Goal: Information Seeking & Learning: Ask a question

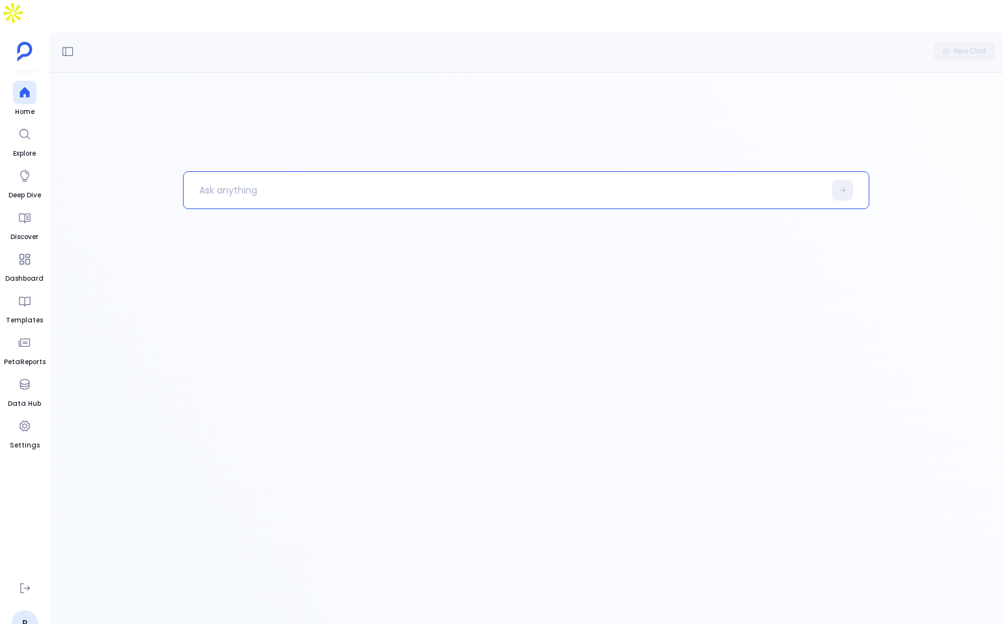
click at [293, 173] on p at bounding box center [504, 190] width 640 height 34
click at [17, 81] on div at bounding box center [24, 92] width 23 height 23
click at [55, 31] on div "New Chat" at bounding box center [525, 51] width 953 height 41
click at [70, 45] on icon at bounding box center [67, 51] width 13 height 13
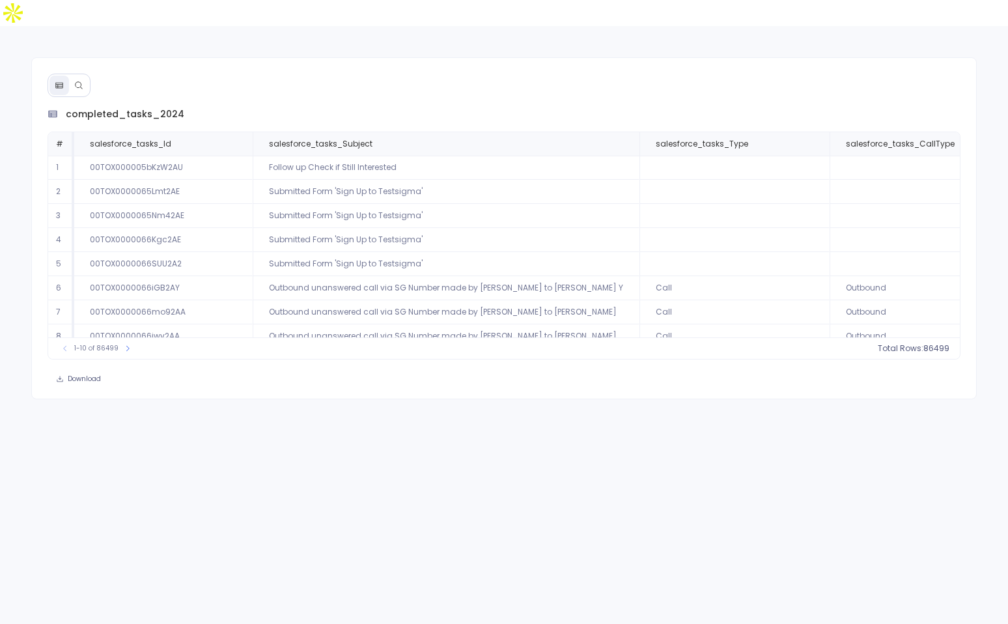
click at [81, 81] on icon at bounding box center [78, 85] width 9 height 9
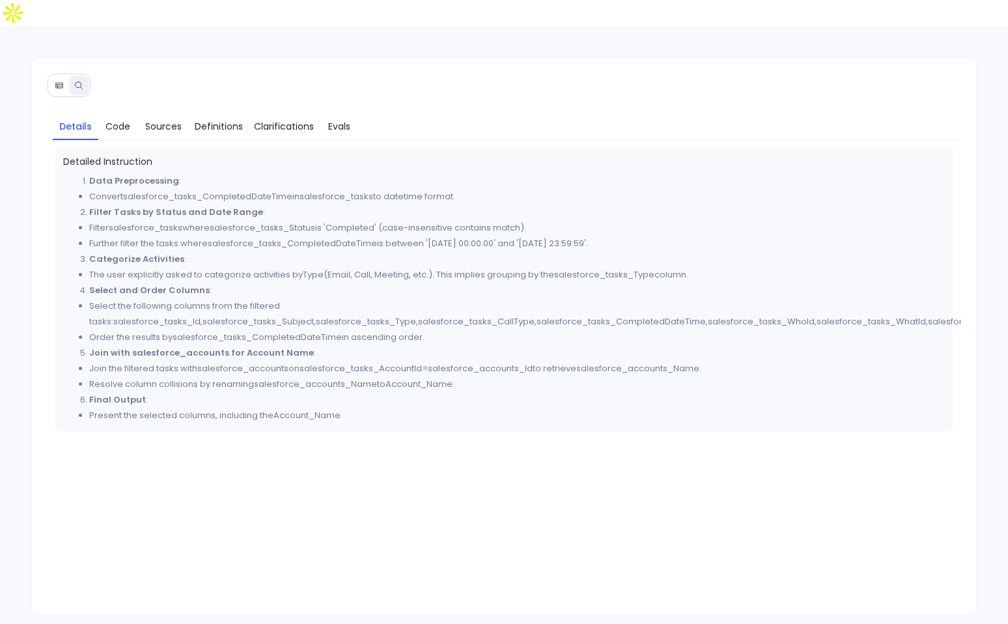
click at [60, 83] on icon at bounding box center [58, 86] width 7 height 6
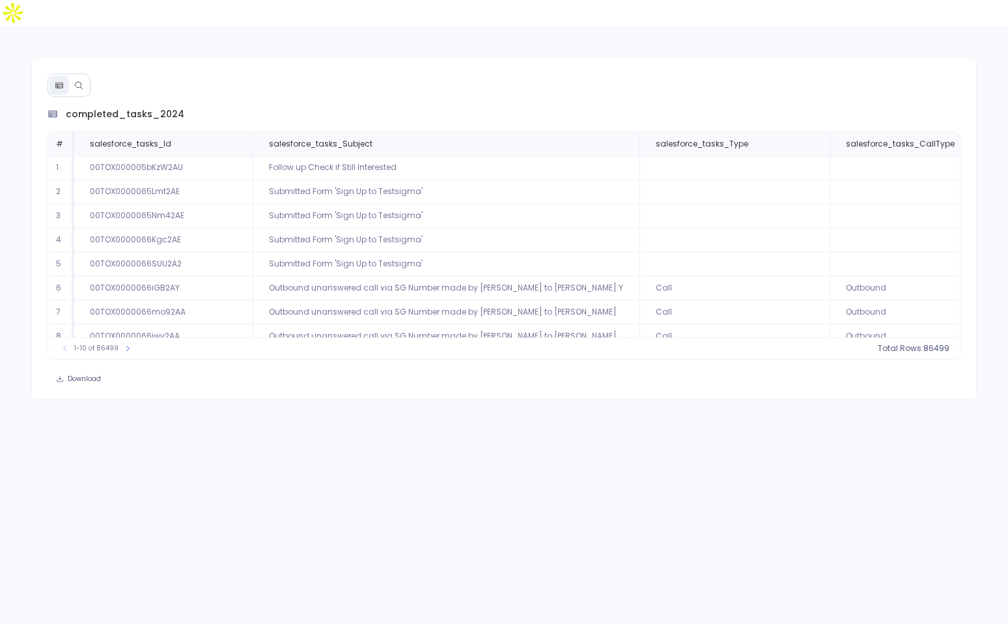
click at [73, 76] on button at bounding box center [79, 86] width 20 height 20
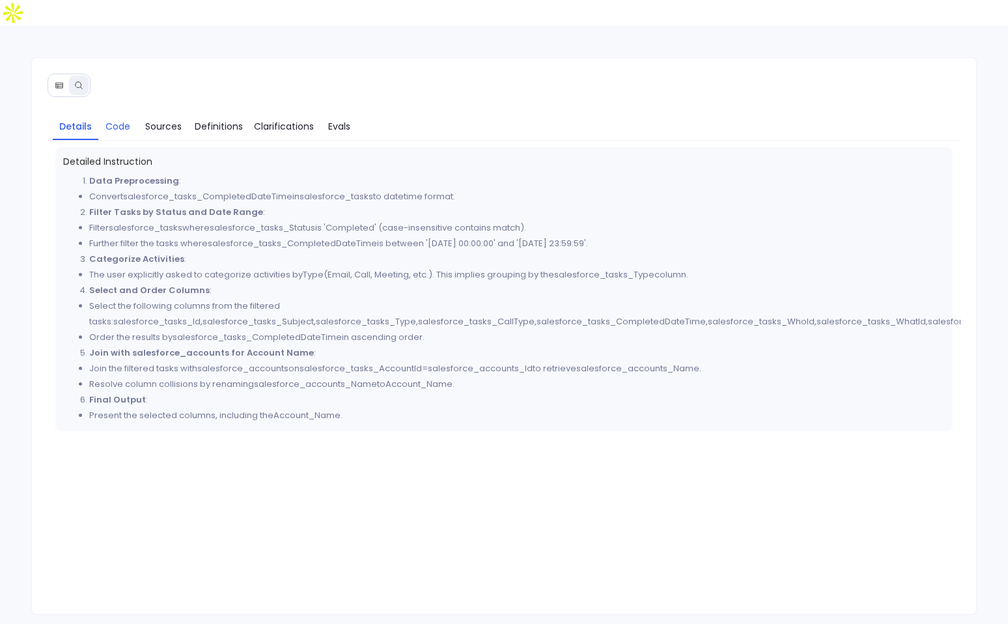
click at [113, 119] on span "Code" at bounding box center [117, 126] width 25 height 14
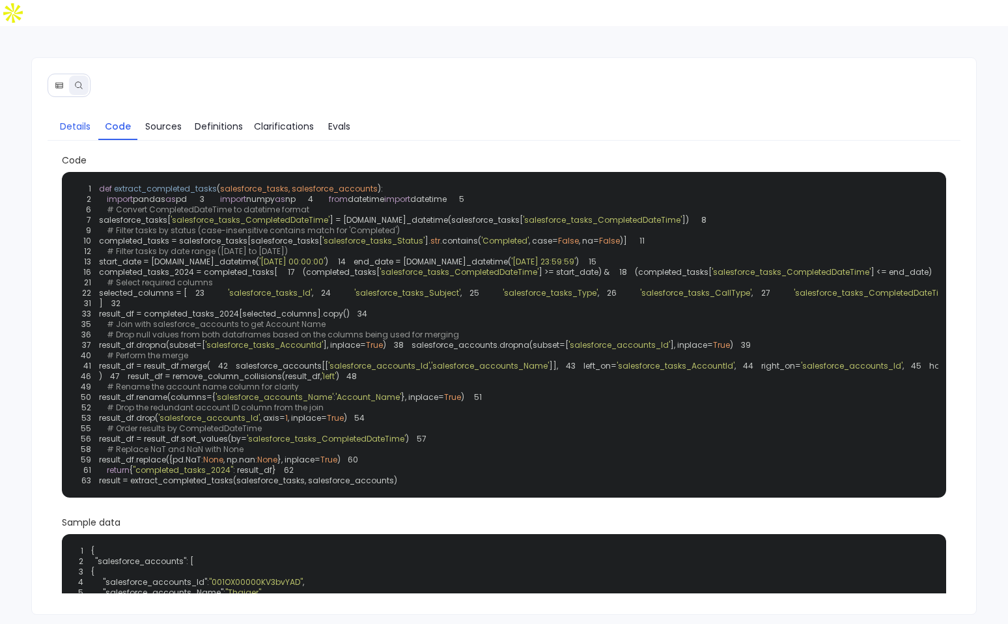
click at [75, 119] on span "Details" at bounding box center [75, 126] width 31 height 14
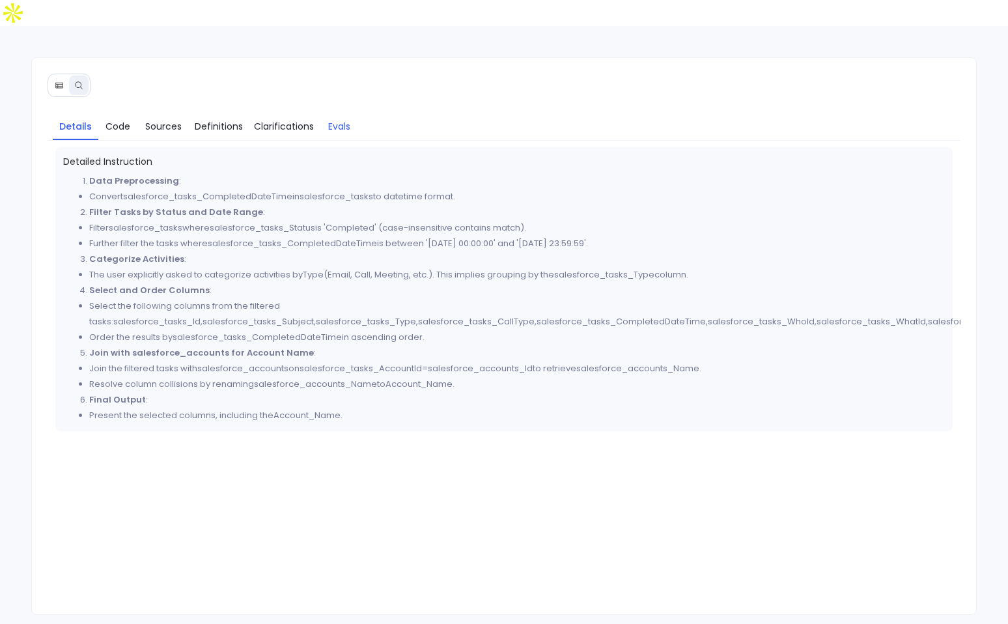
click at [342, 119] on span "Evals" at bounding box center [339, 126] width 22 height 14
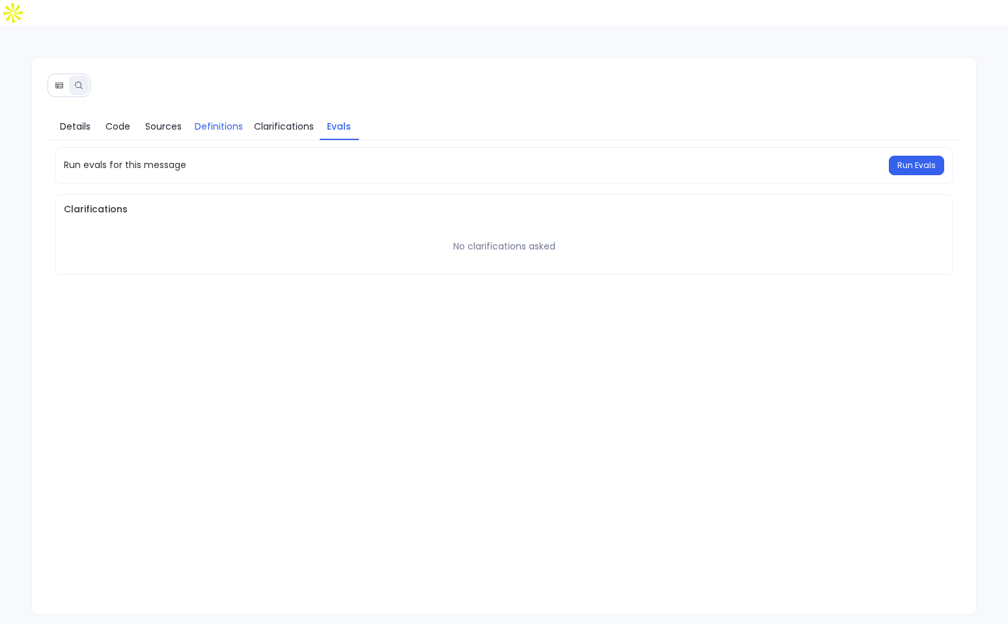
click at [195, 119] on span "Definitions" at bounding box center [219, 126] width 48 height 14
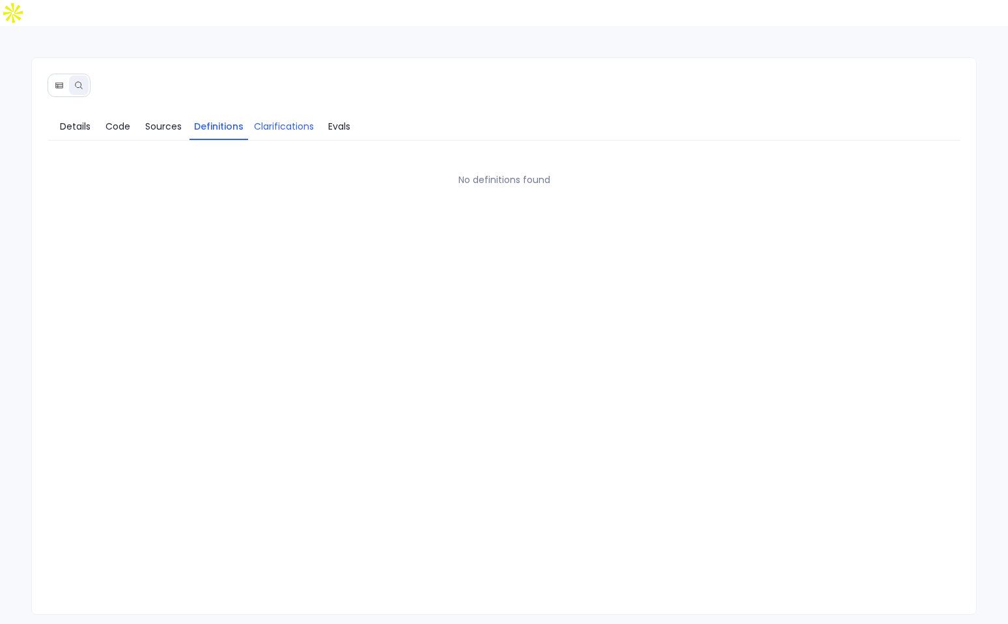
click at [270, 119] on span "Clarifications" at bounding box center [284, 126] width 60 height 14
click at [212, 113] on link "Definitions" at bounding box center [218, 126] width 59 height 27
click at [159, 119] on span "Sources" at bounding box center [163, 126] width 36 height 14
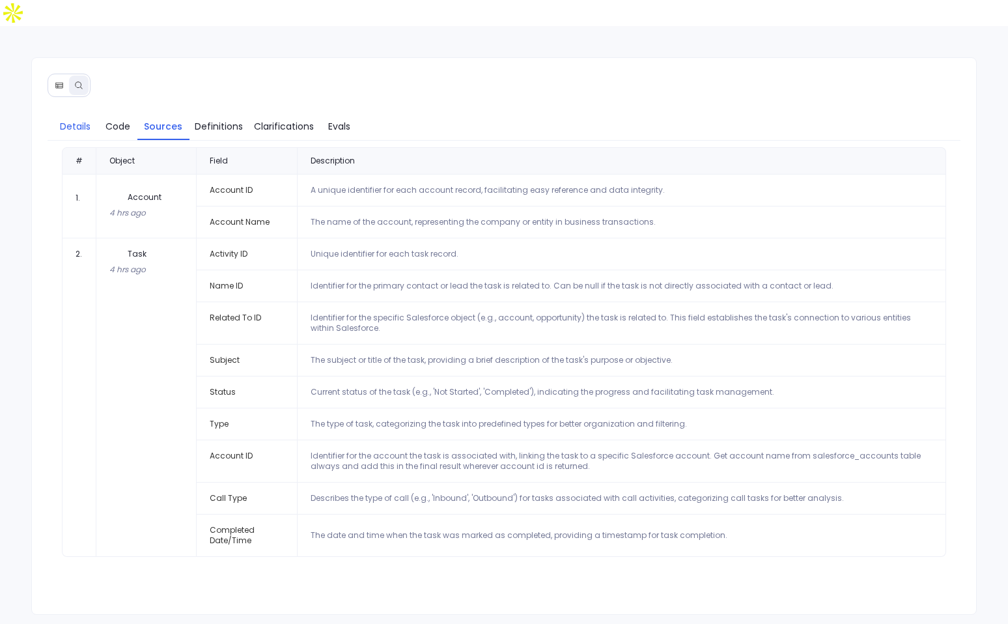
click at [74, 119] on span "Details" at bounding box center [75, 126] width 31 height 14
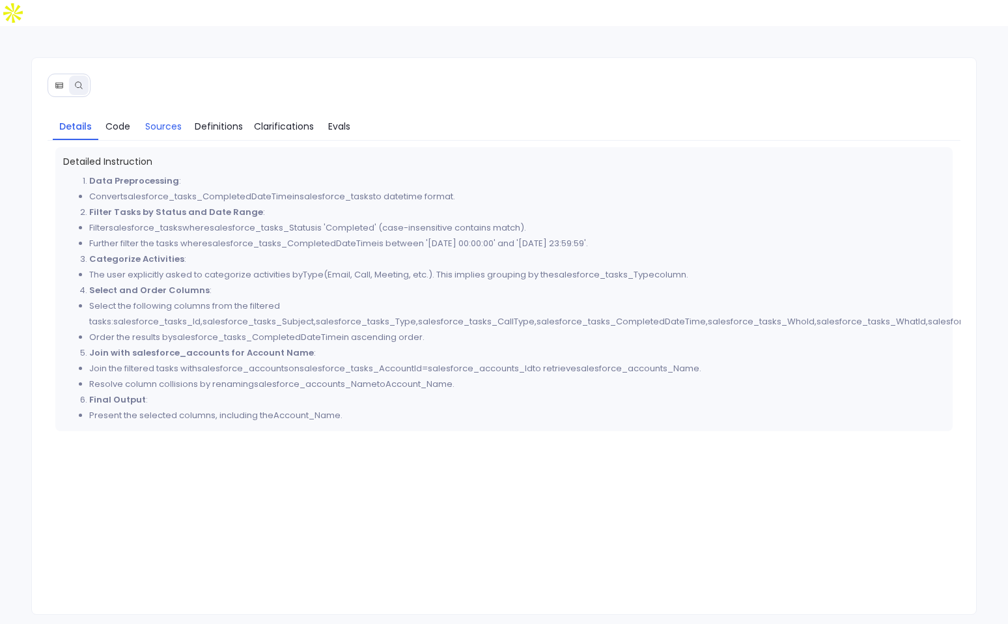
click at [170, 119] on span "Sources" at bounding box center [163, 126] width 36 height 14
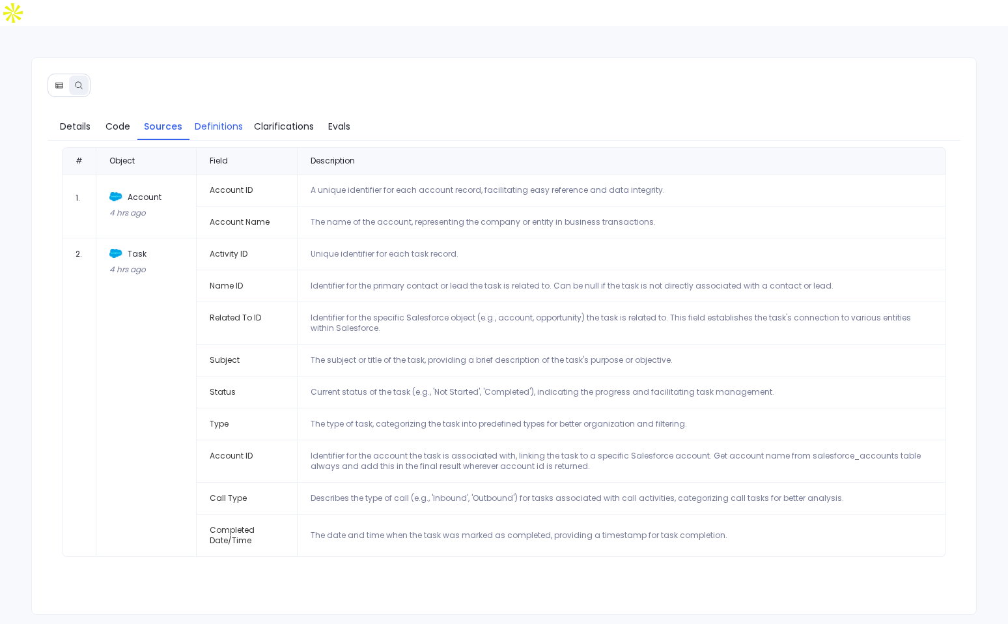
click at [228, 119] on span "Definitions" at bounding box center [219, 126] width 48 height 14
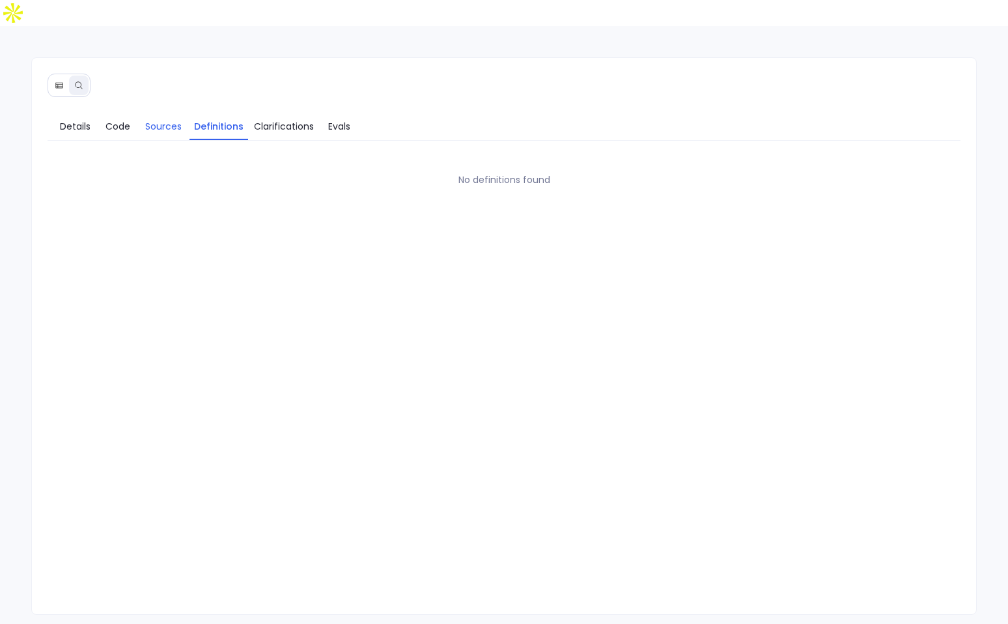
click at [157, 119] on span "Sources" at bounding box center [163, 126] width 36 height 14
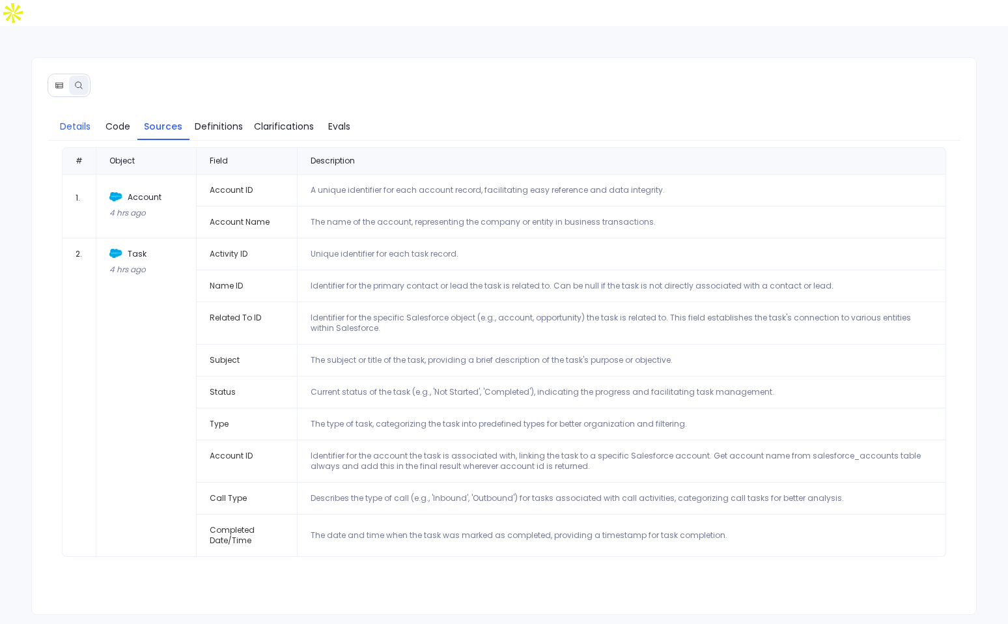
click at [90, 113] on link "Details" at bounding box center [76, 126] width 46 height 27
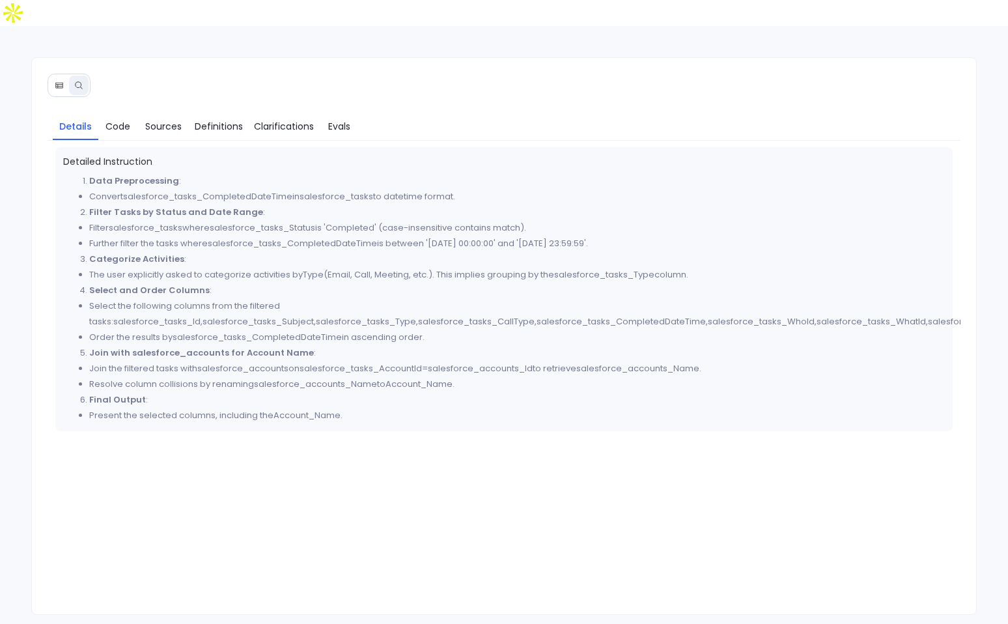
click at [57, 76] on button at bounding box center [59, 86] width 20 height 20
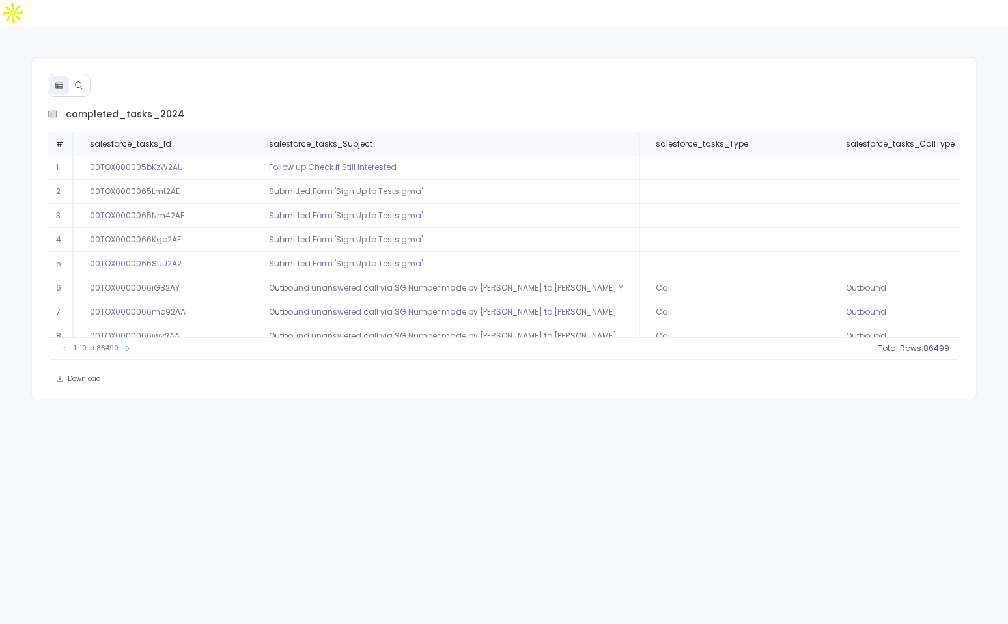
click at [91, 63] on div "completed_tasks_2024 # salesforce_tasks_Id salesforce_tasks_Subject salesforce_…" at bounding box center [503, 228] width 945 height 342
click at [81, 81] on icon at bounding box center [78, 84] width 7 height 7
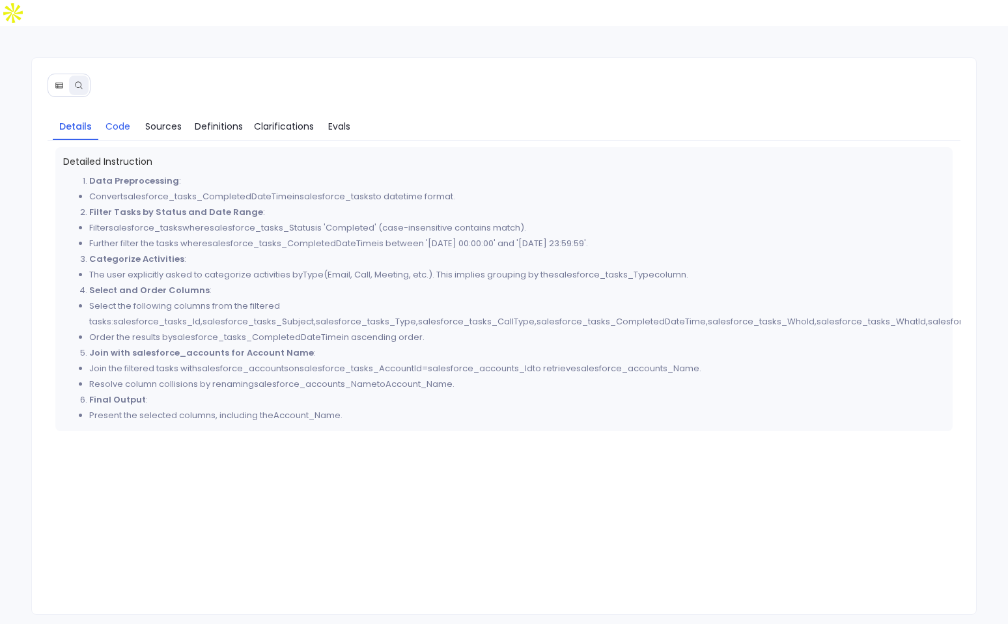
click at [124, 119] on span "Code" at bounding box center [117, 126] width 25 height 14
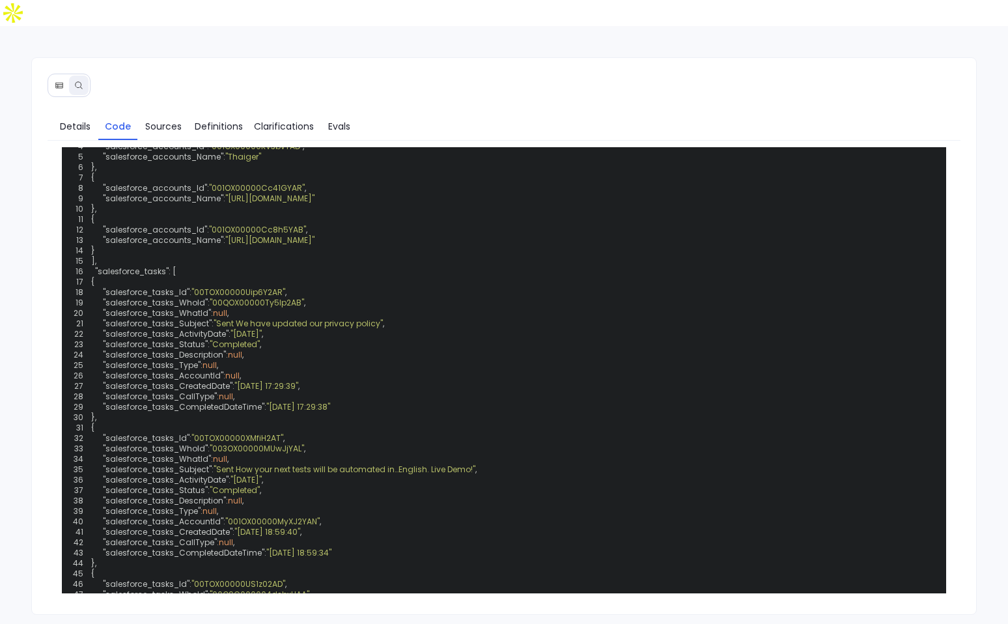
scroll to position [437, 0]
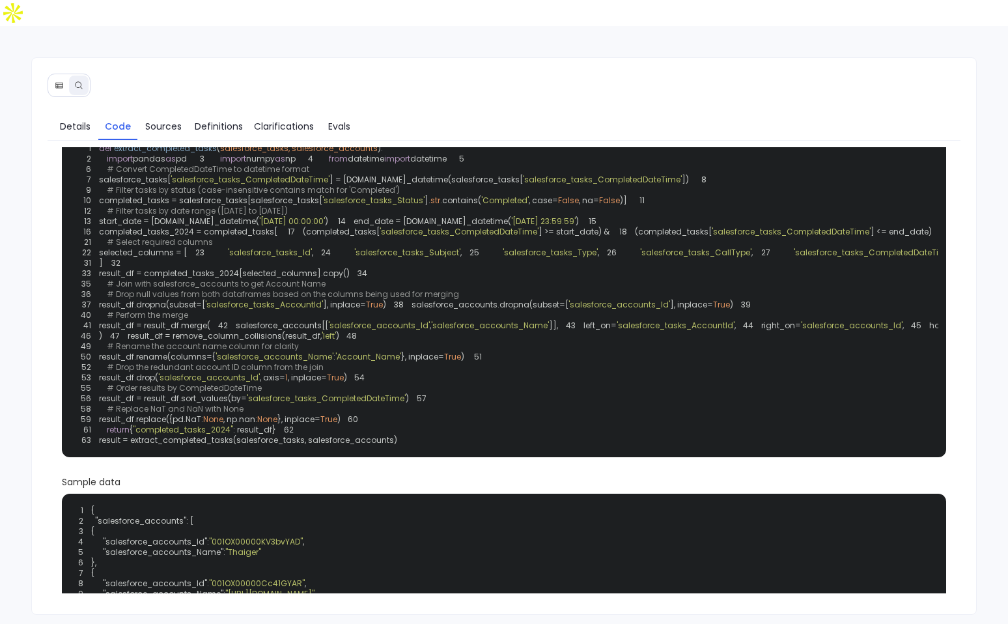
scroll to position [0, 0]
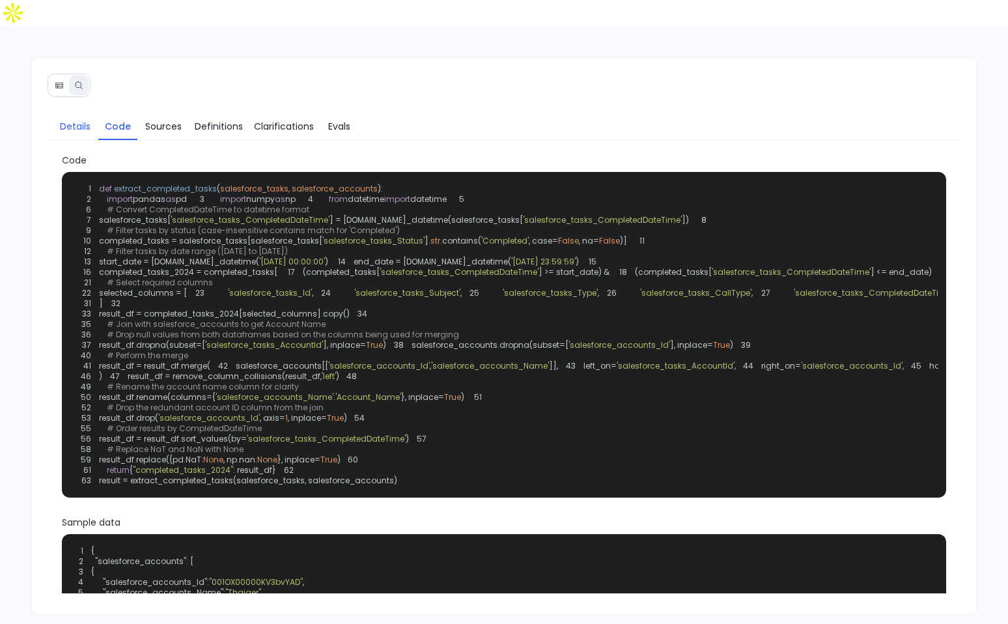
click at [63, 119] on span "Details" at bounding box center [75, 126] width 31 height 14
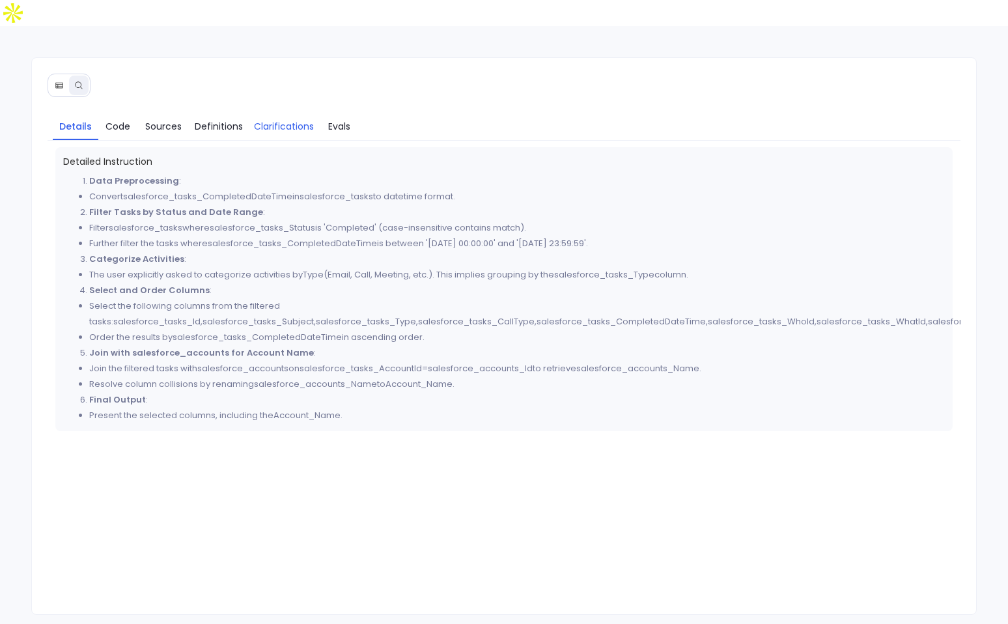
click at [288, 119] on span "Clarifications" at bounding box center [284, 126] width 60 height 14
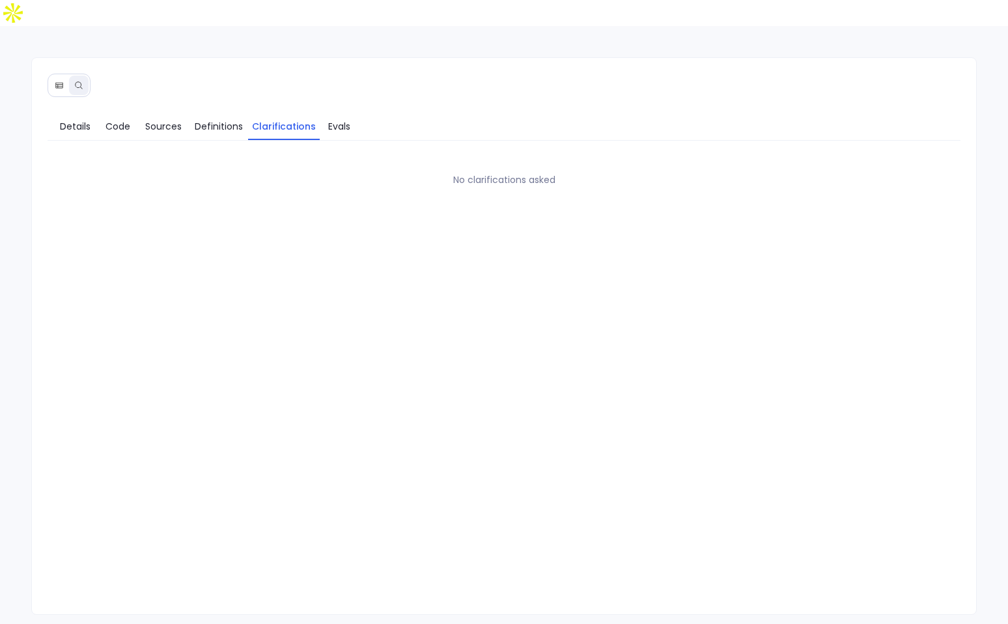
click at [203, 147] on div "No clarifications asked" at bounding box center [504, 370] width 913 height 446
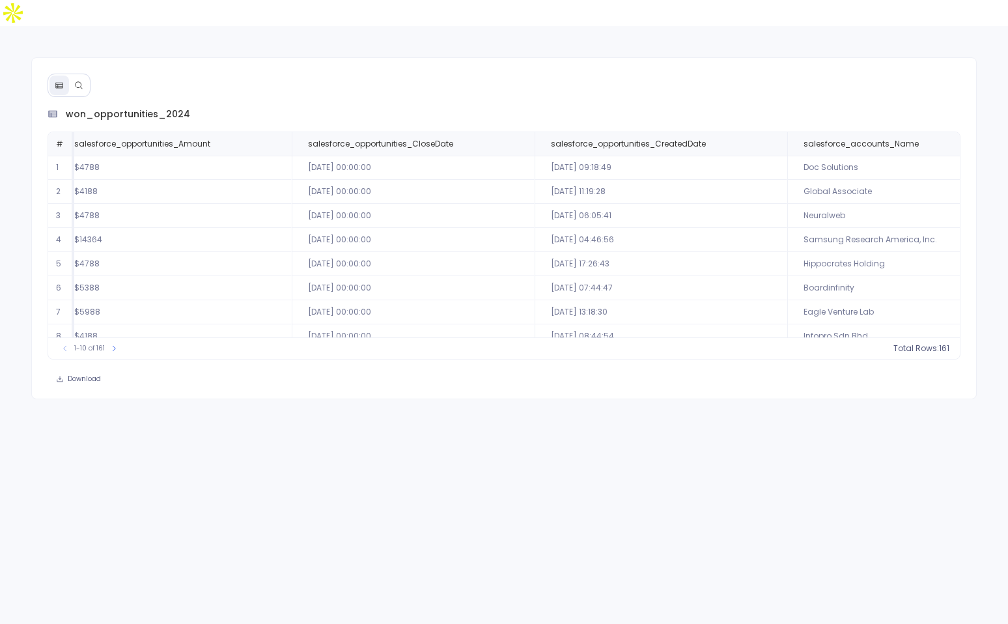
scroll to position [0, 277]
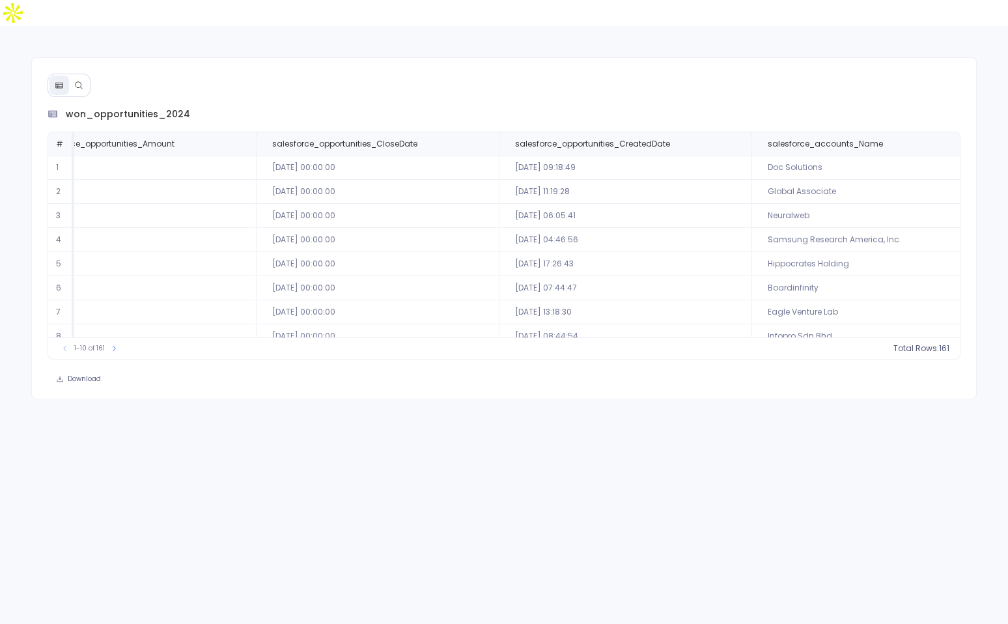
click at [78, 81] on icon at bounding box center [78, 84] width 7 height 7
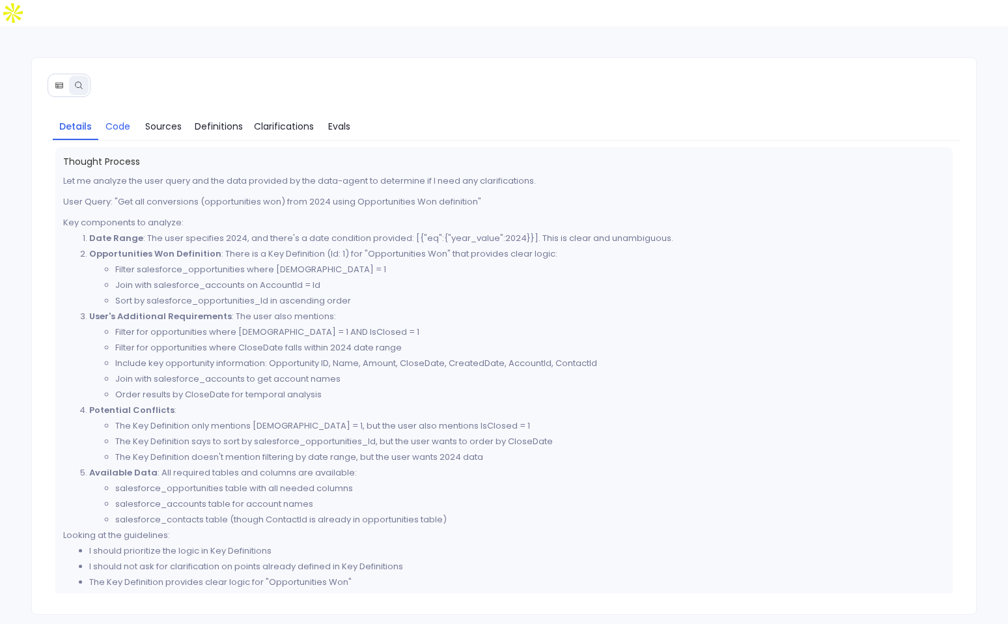
click at [116, 113] on link "Code" at bounding box center [117, 126] width 39 height 27
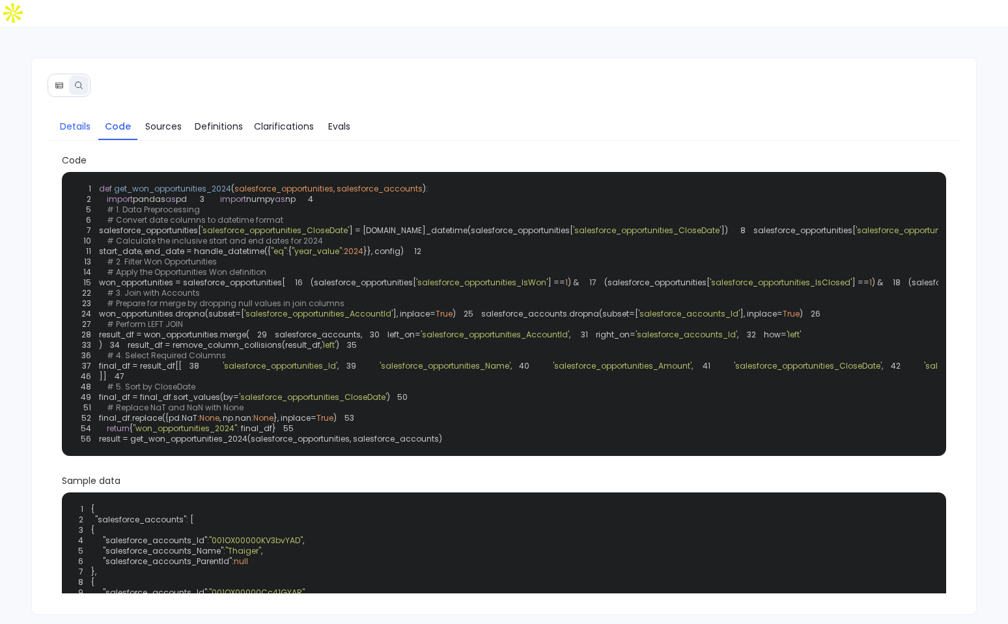
click at [72, 119] on span "Details" at bounding box center [75, 126] width 31 height 14
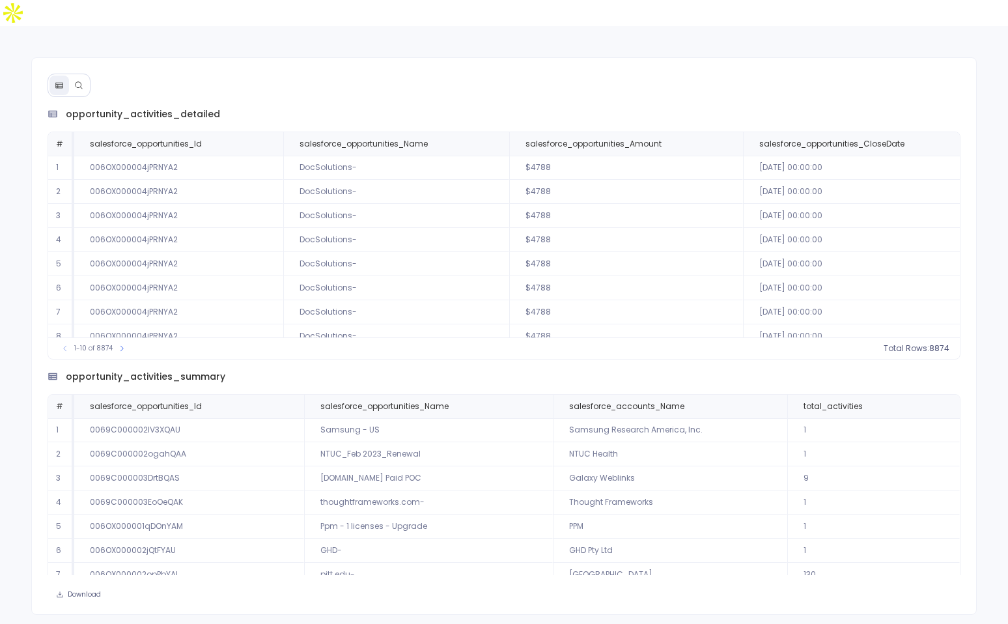
click at [77, 57] on div "opportunity_activities_detailed # salesforce_opportunities_Id salesforce_opport…" at bounding box center [503, 335] width 945 height 557
click at [79, 76] on button at bounding box center [79, 86] width 20 height 20
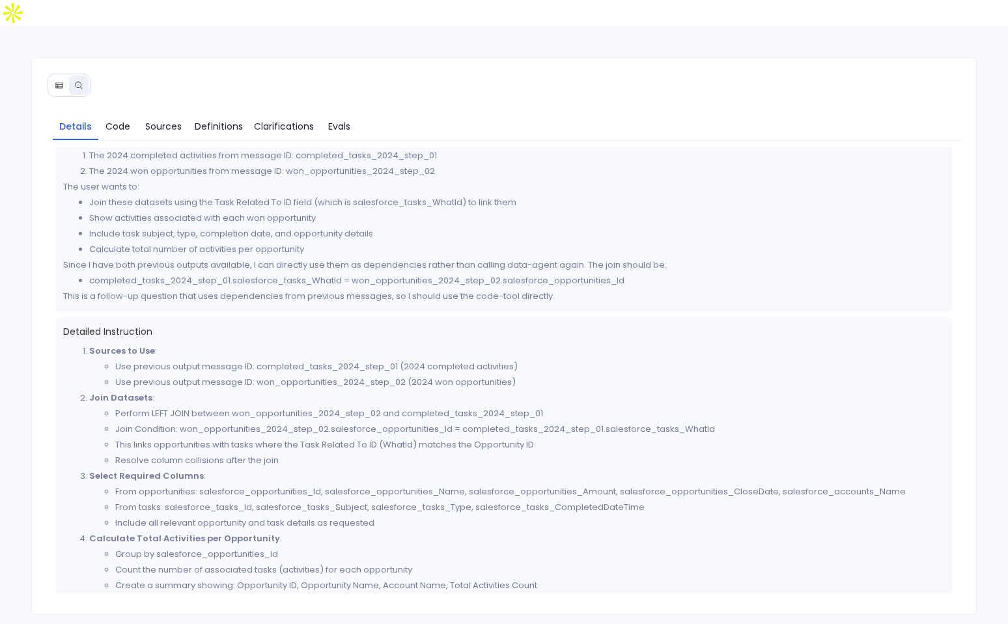
scroll to position [54, 0]
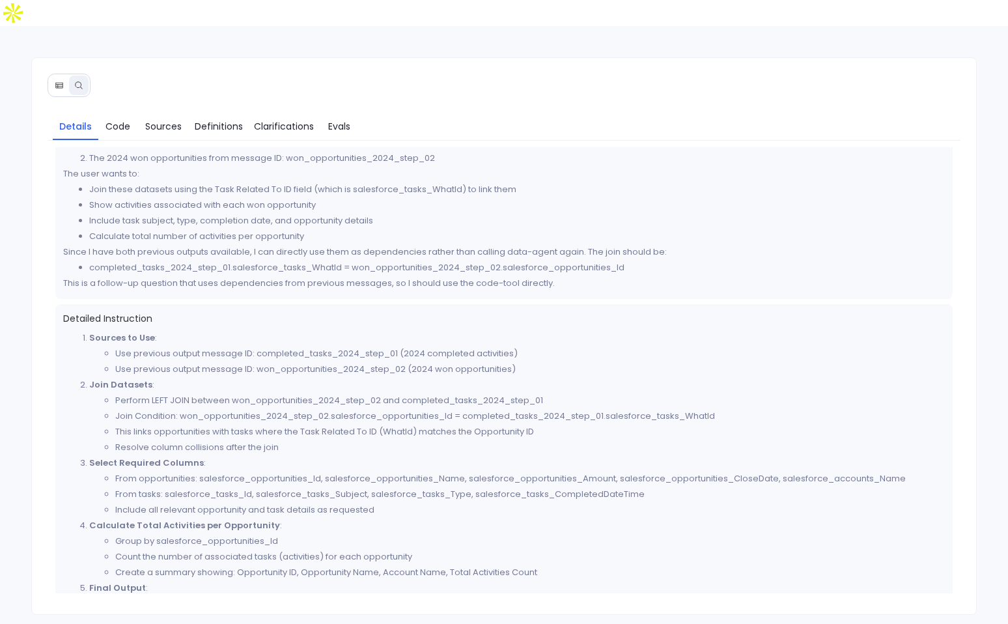
click at [66, 76] on button at bounding box center [59, 86] width 20 height 20
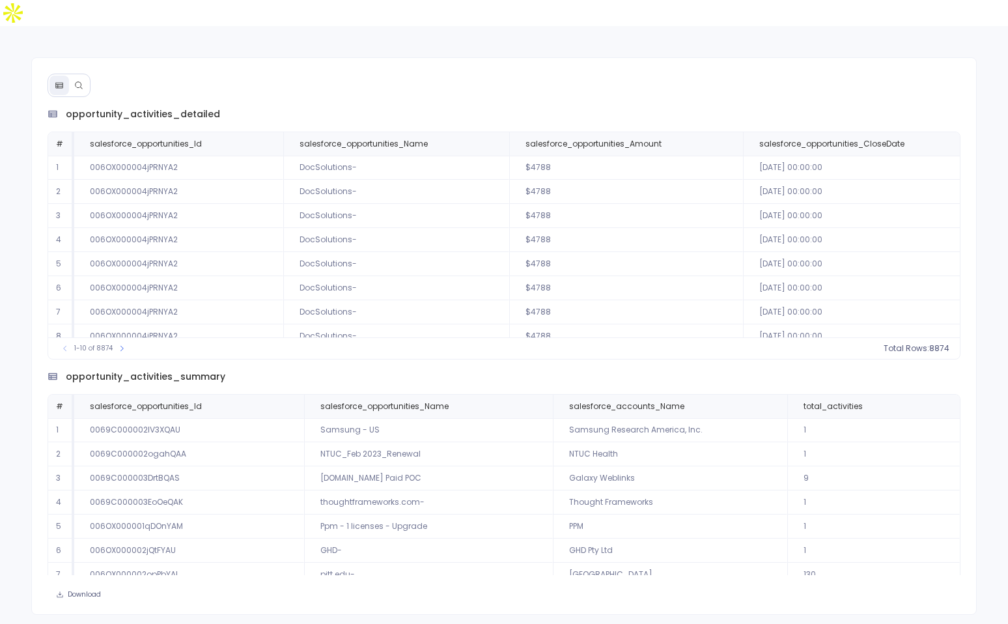
click at [81, 81] on icon at bounding box center [78, 85] width 9 height 9
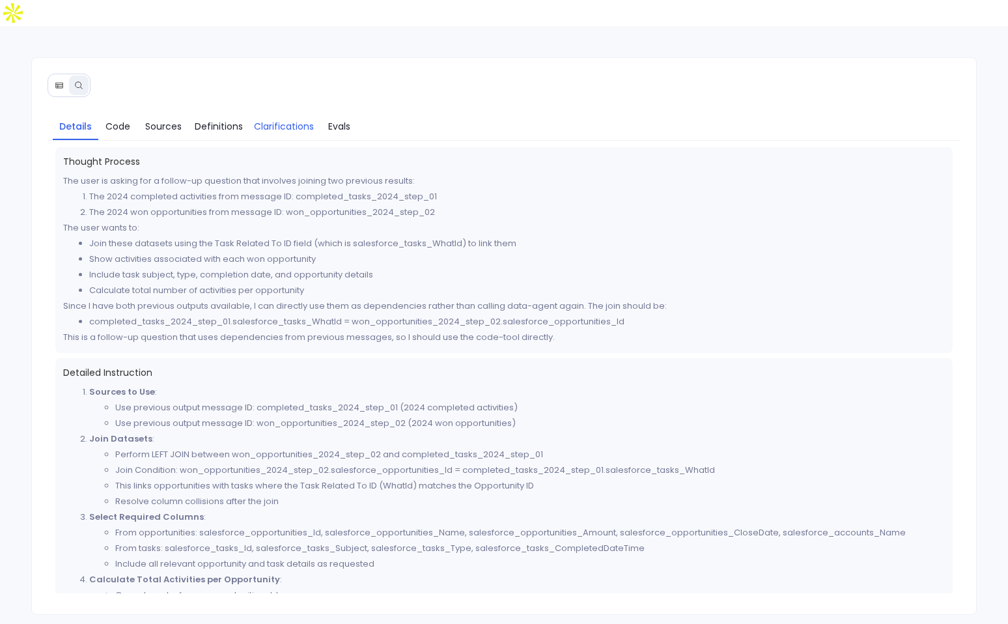
click at [286, 119] on span "Clarifications" at bounding box center [284, 126] width 60 height 14
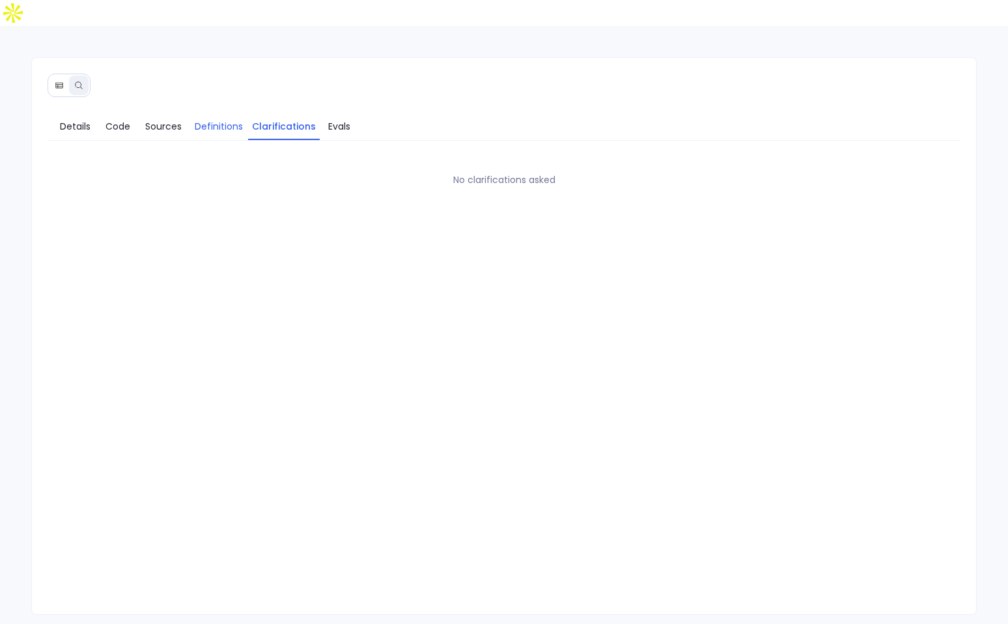
click at [223, 119] on span "Definitions" at bounding box center [219, 126] width 48 height 14
click at [59, 113] on link "Details" at bounding box center [76, 126] width 46 height 27
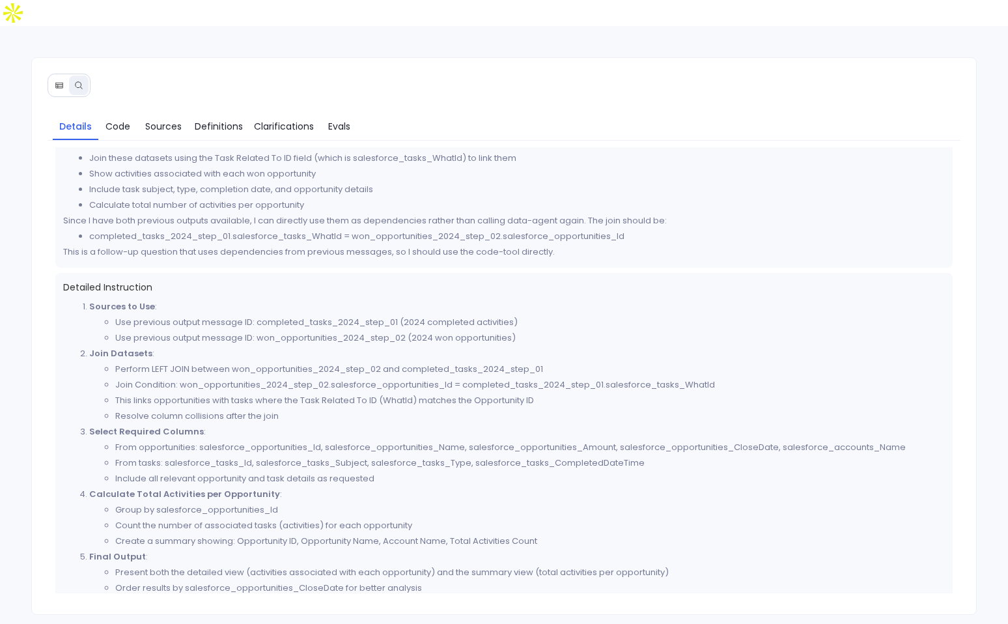
scroll to position [96, 0]
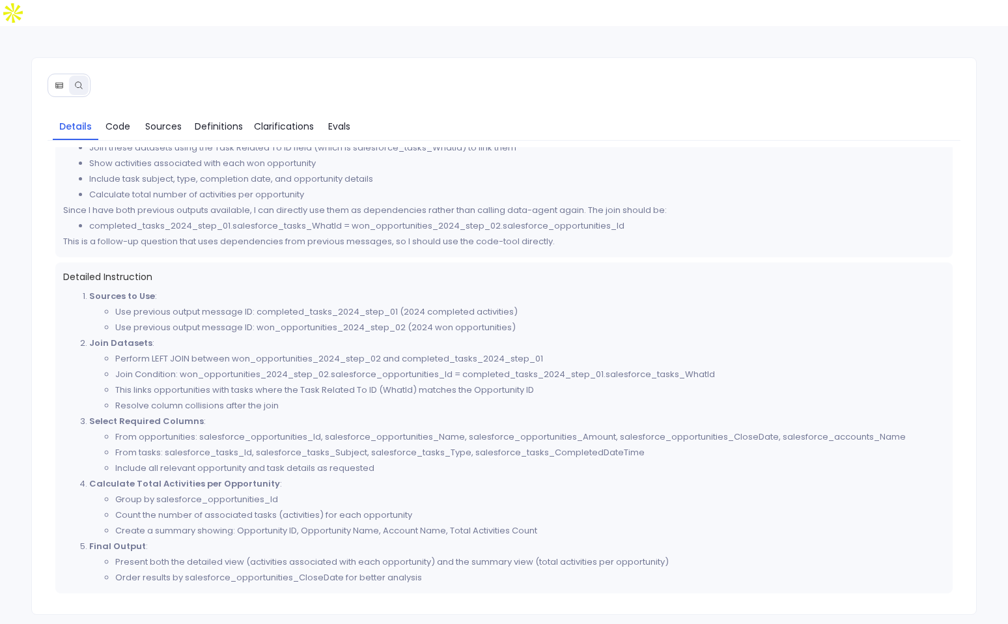
click at [60, 76] on button at bounding box center [59, 86] width 20 height 20
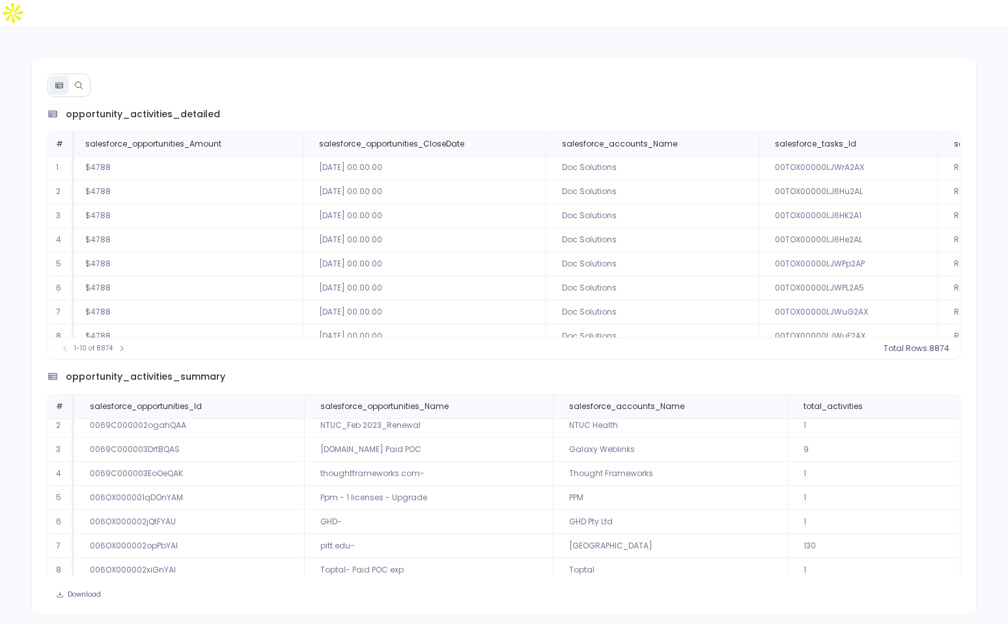
scroll to position [0, 0]
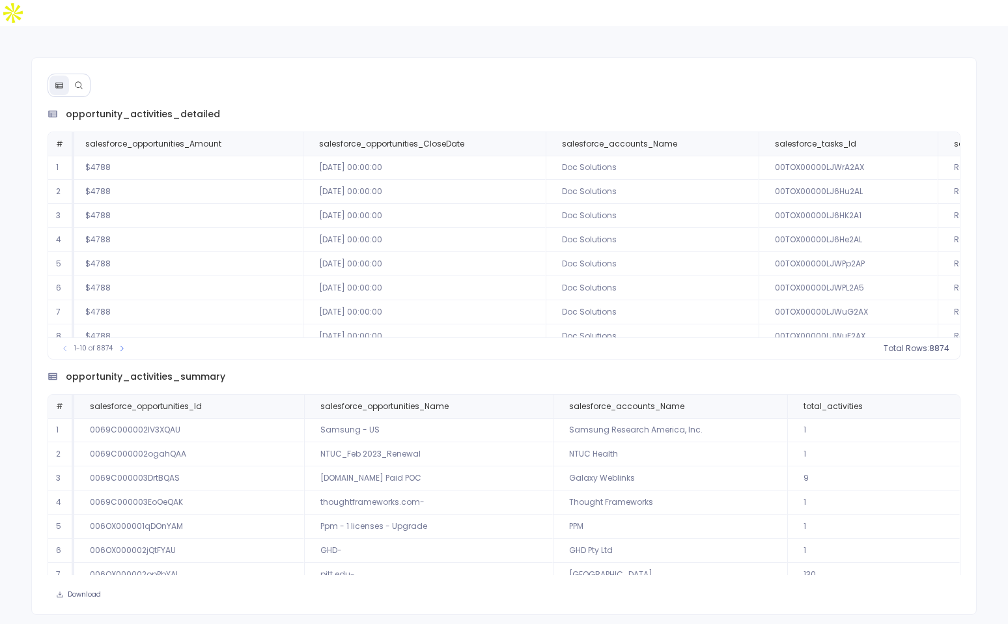
click at [85, 76] on button at bounding box center [79, 86] width 20 height 20
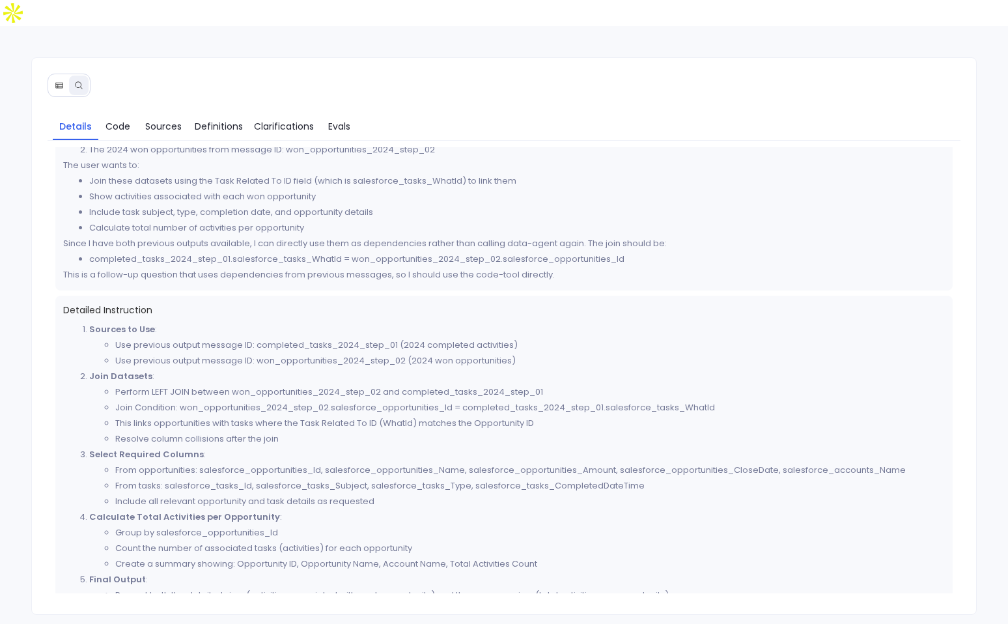
scroll to position [96, 0]
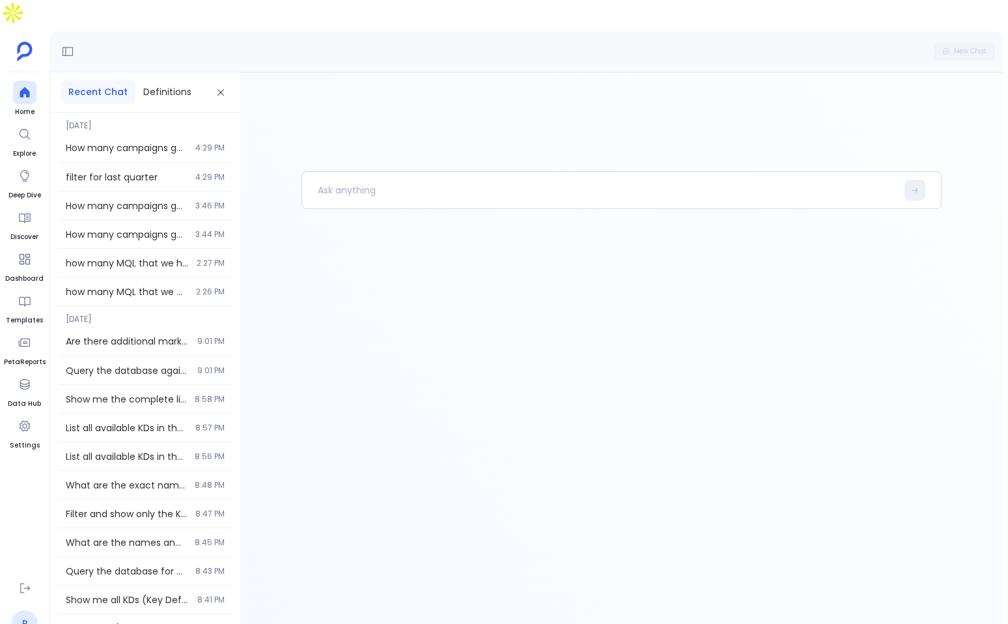
click at [19, 610] on link "P" at bounding box center [25, 623] width 26 height 26
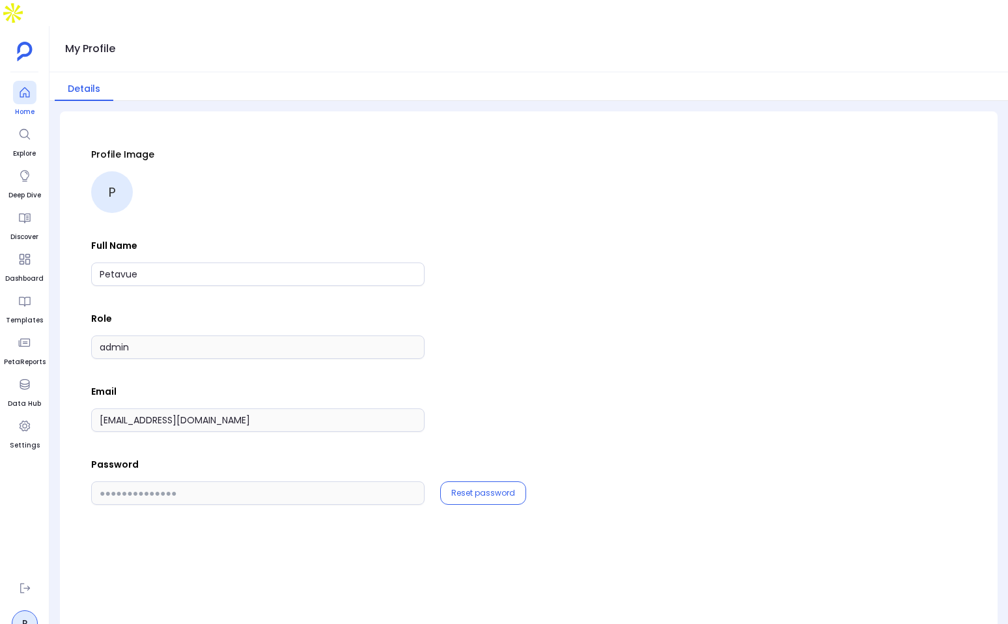
click at [19, 81] on div at bounding box center [24, 92] width 23 height 23
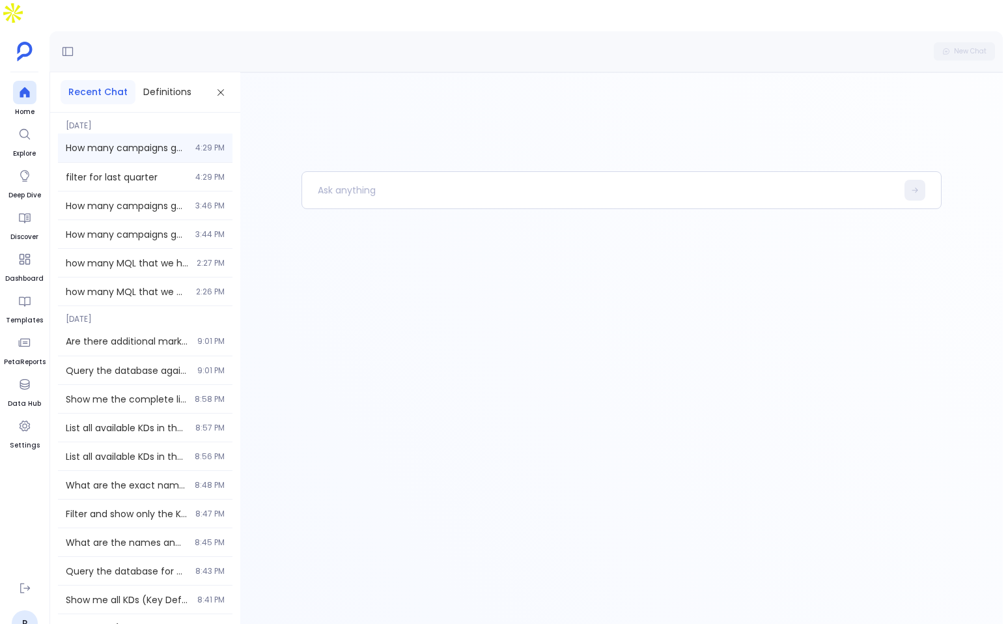
click at [108, 133] on div "How many campaigns generated fewer than 50 leads last quarter? 4:29 PM" at bounding box center [145, 147] width 174 height 29
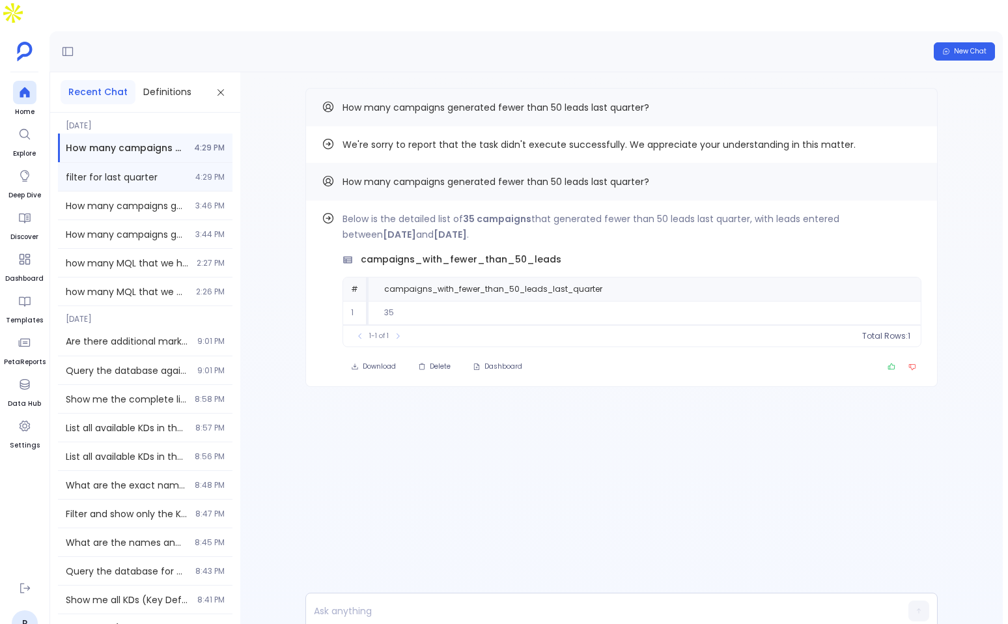
click at [162, 171] on span "filter for last quarter" at bounding box center [127, 177] width 122 height 13
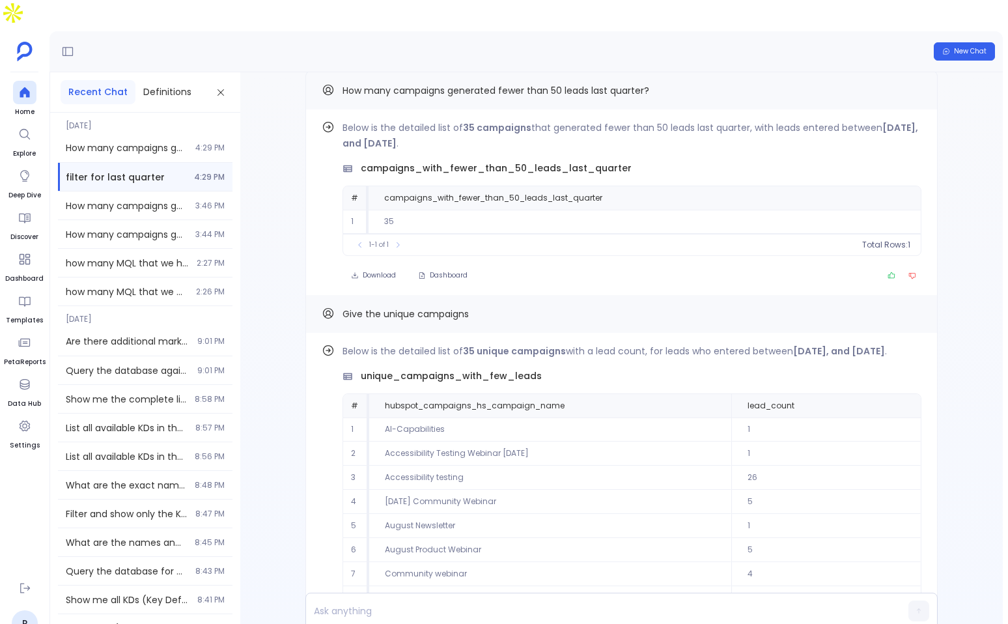
scroll to position [-704, 0]
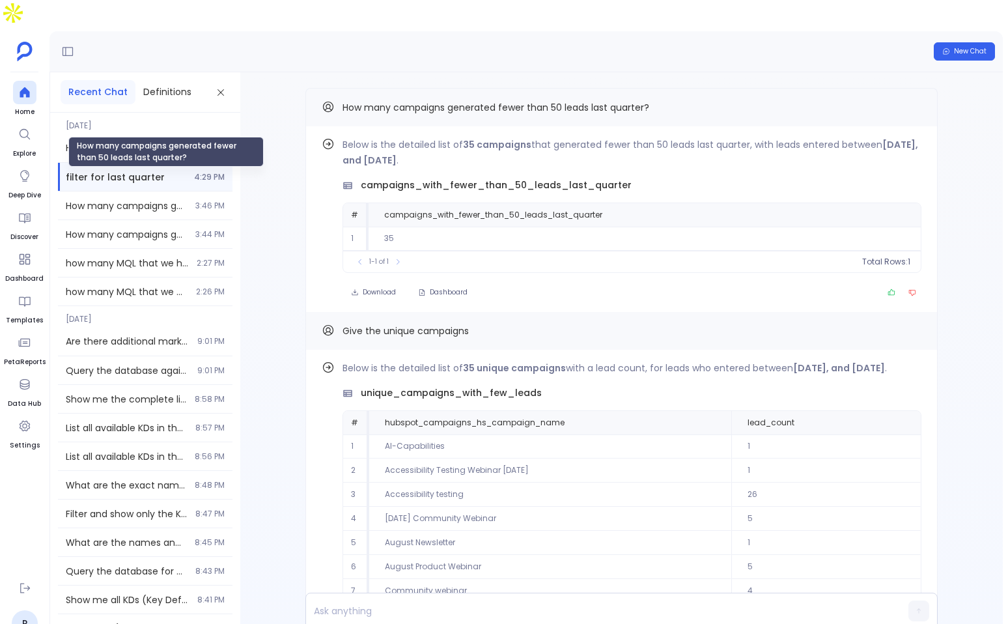
click at [117, 165] on div "How many campaigns generated fewer than 50 leads last quarter?" at bounding box center [165, 152] width 195 height 30
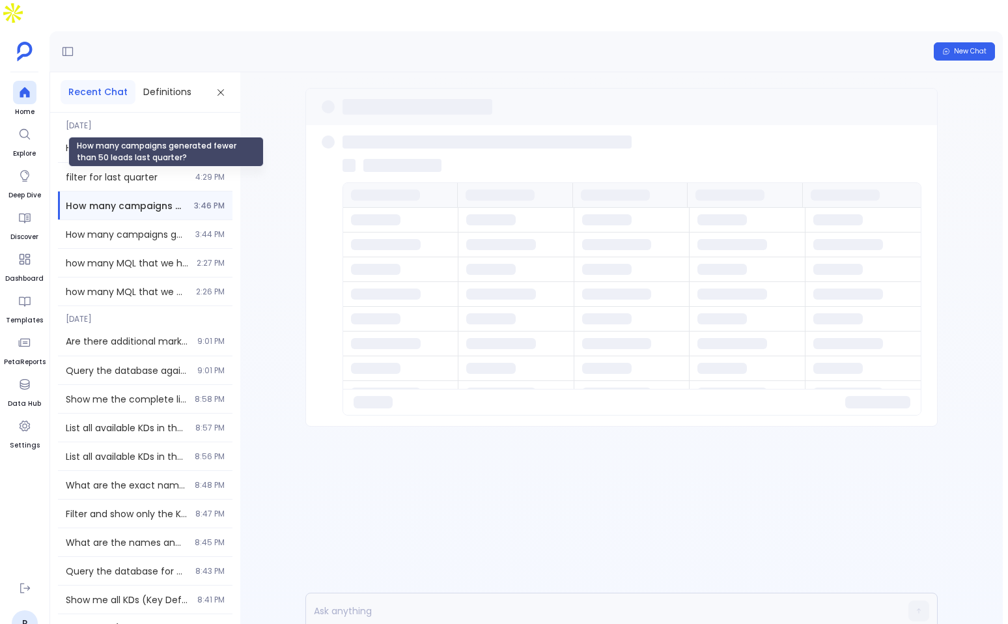
click at [122, 199] on span "How many campaigns generated fewer than 50 leads last quarter?" at bounding box center [126, 205] width 120 height 13
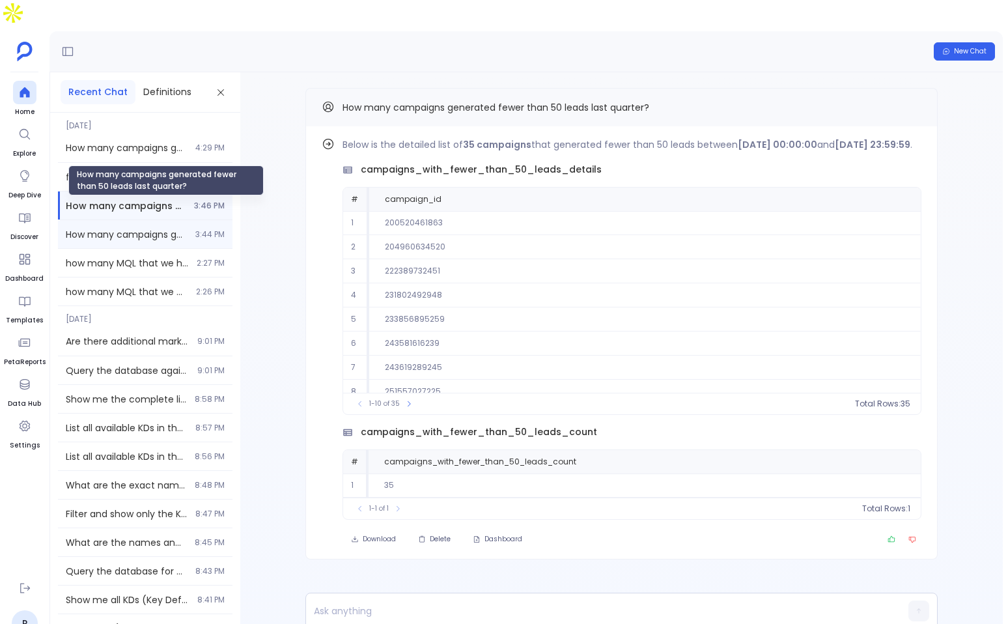
click at [103, 228] on span "How many campaigns generated fewer than 50 leads last quarter?" at bounding box center [127, 234] width 122 height 13
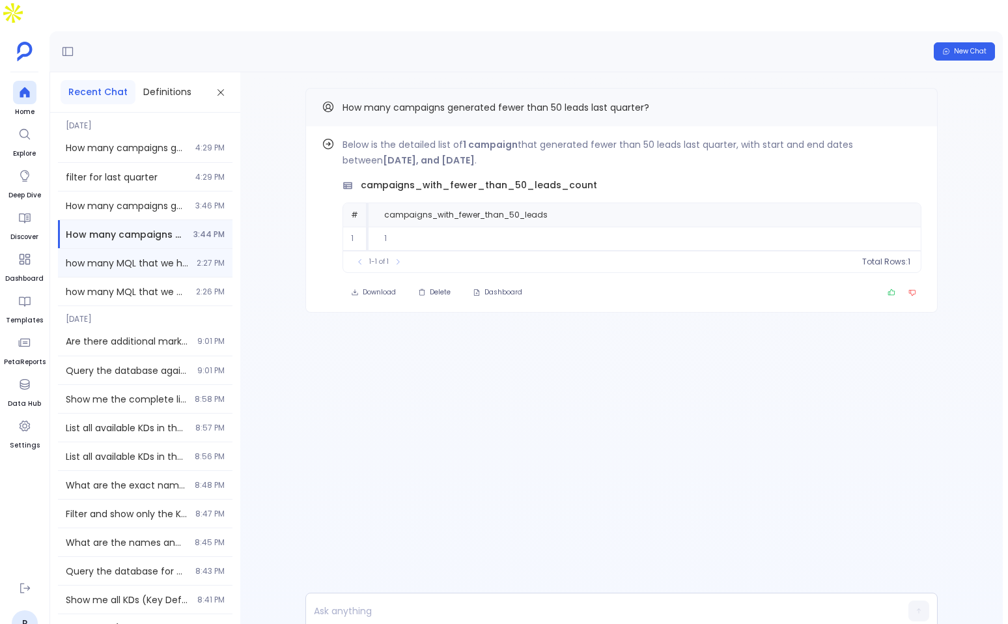
click at [156, 256] on span "how many MQL that we have for last quarter" at bounding box center [127, 262] width 123 height 13
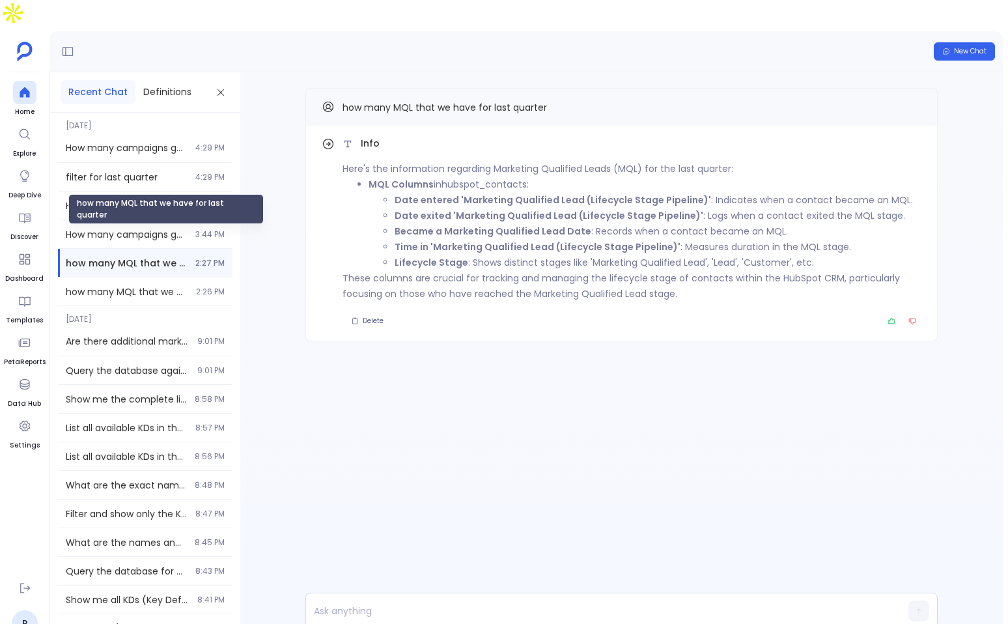
click at [96, 256] on span "how many MQL that we have for last quarter" at bounding box center [127, 262] width 122 height 13
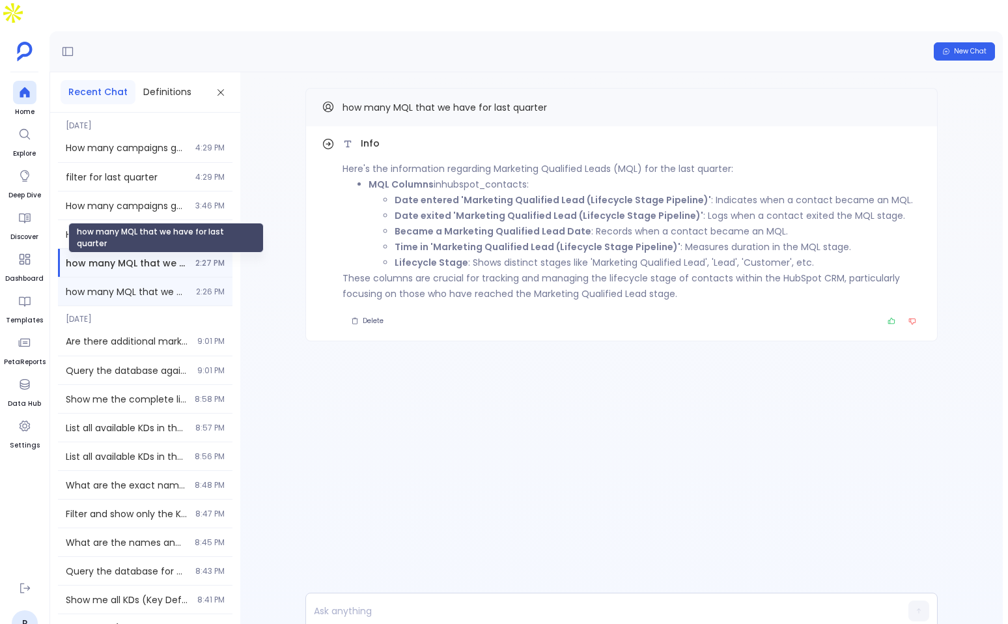
click at [109, 285] on span "how many MQL that we have for last quarter" at bounding box center [127, 291] width 122 height 13
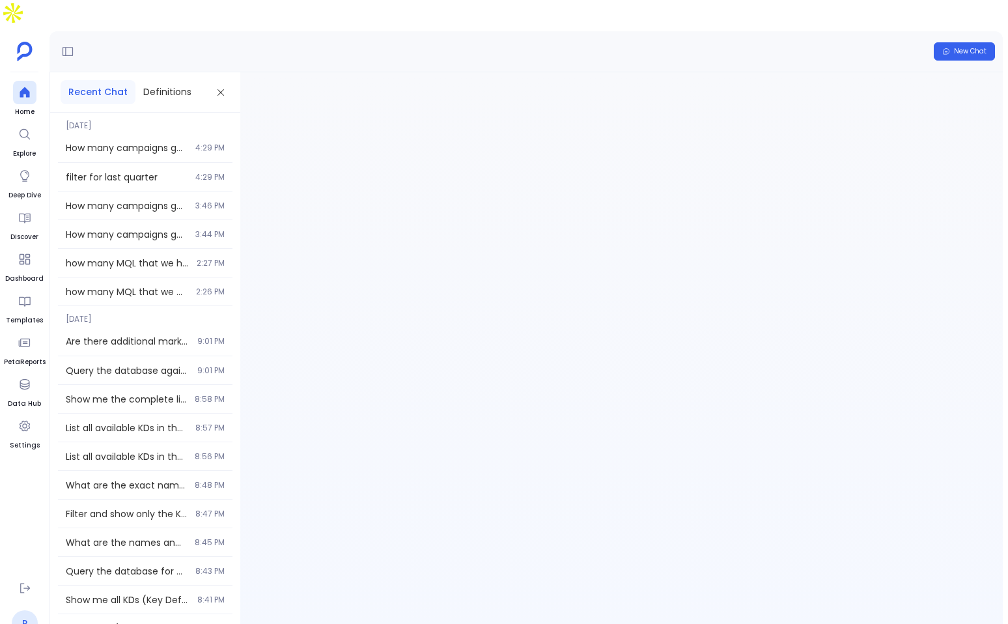
click at [25, 610] on link "P" at bounding box center [25, 623] width 26 height 26
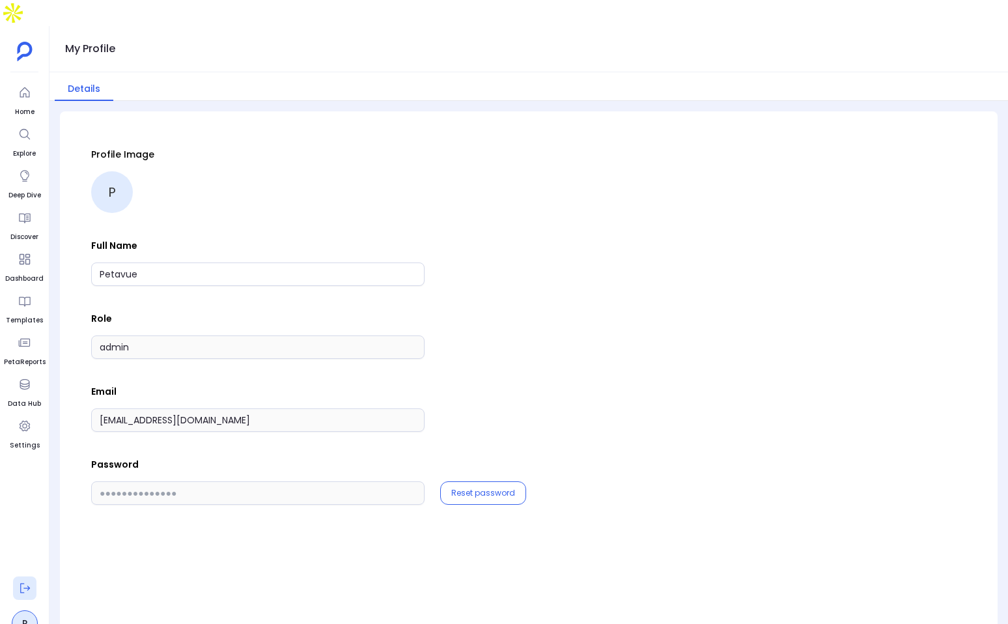
click at [16, 576] on button at bounding box center [24, 587] width 23 height 23
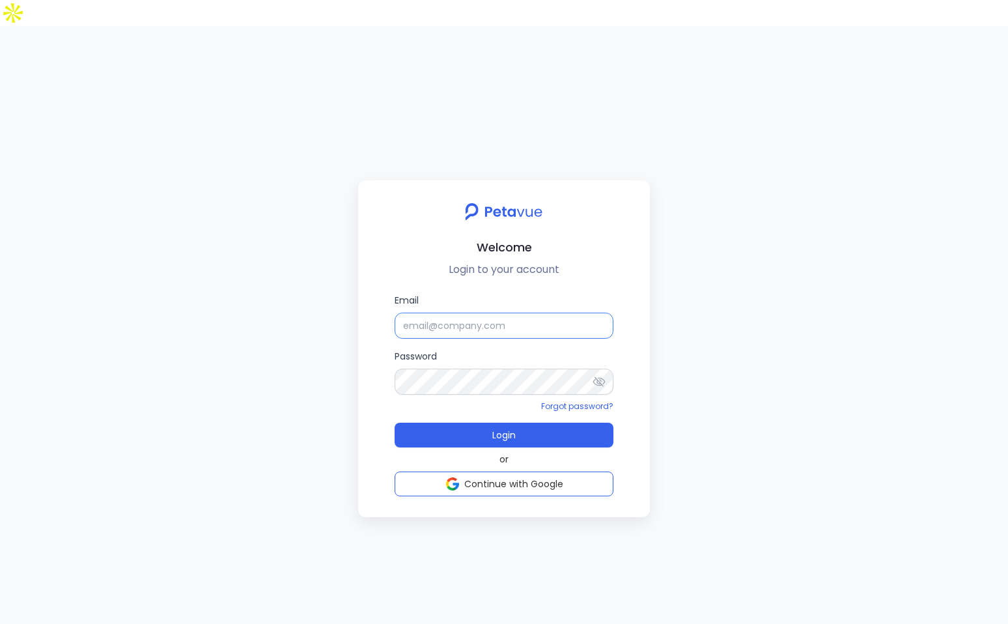
click at [490, 312] on input "Email" at bounding box center [503, 325] width 219 height 26
type input "[EMAIL_ADDRESS][DOMAIN_NAME]"
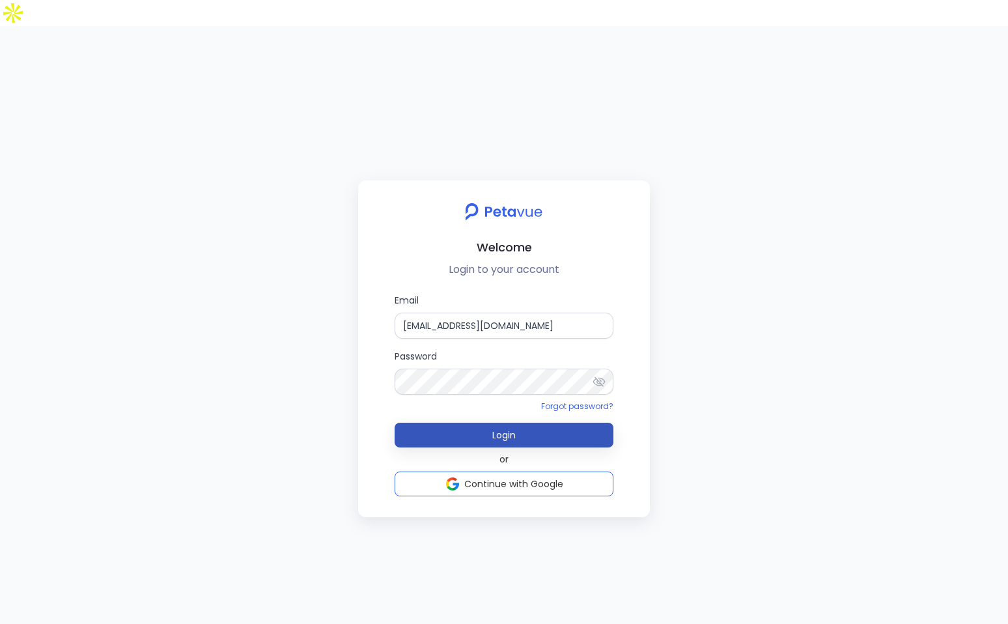
click at [583, 422] on button "Login" at bounding box center [503, 434] width 219 height 25
